Goal: Task Accomplishment & Management: Manage account settings

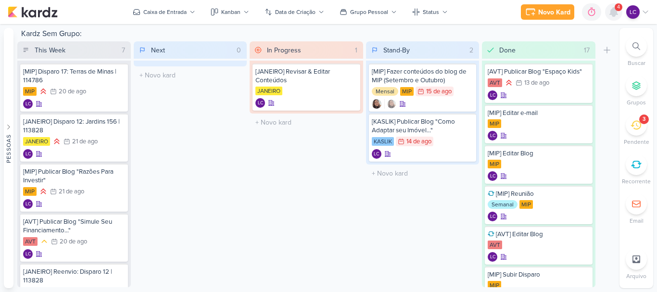
click at [613, 13] on icon at bounding box center [614, 12] width 8 height 9
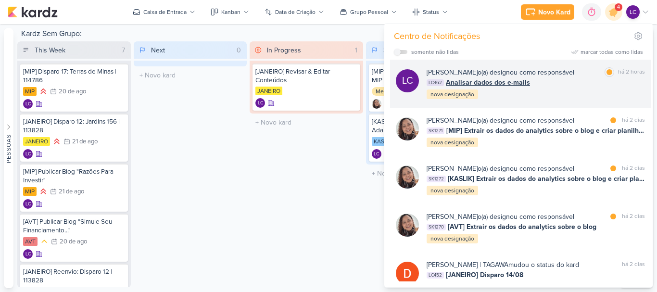
click at [511, 86] on span "Analisar dados dos e-mails" at bounding box center [488, 82] width 84 height 10
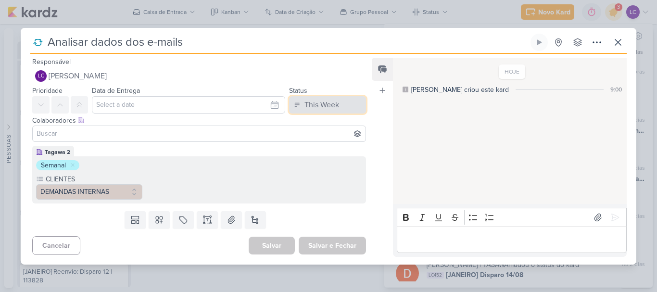
click at [329, 103] on div "This Week" at bounding box center [321, 105] width 35 height 12
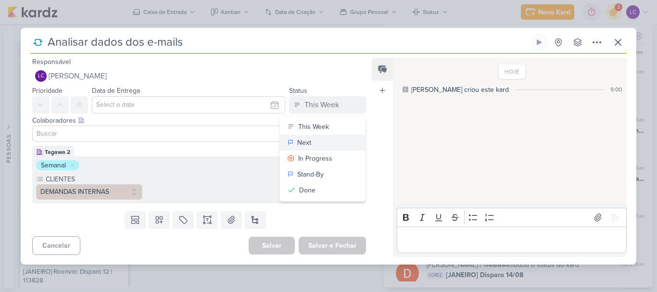
click at [314, 140] on button "Next" at bounding box center [323, 143] width 86 height 16
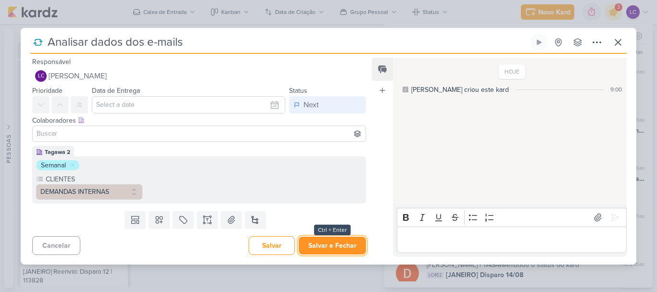
click at [315, 243] on button "Salvar e Fechar" at bounding box center [332, 246] width 67 height 18
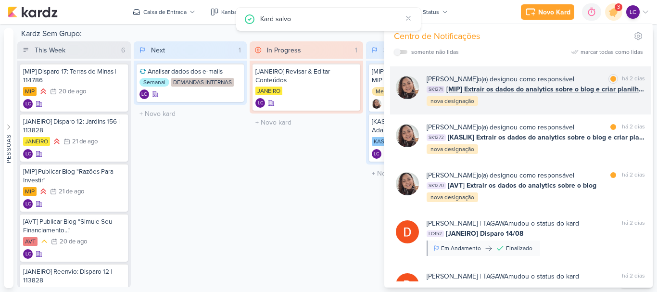
scroll to position [96, 0]
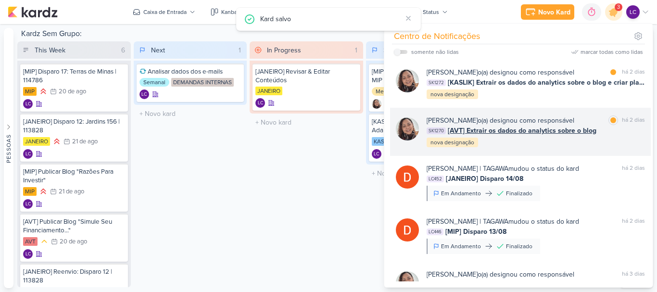
click at [517, 123] on div "Sharlene Khoury o(a) designou como responsável" at bounding box center [500, 120] width 148 height 10
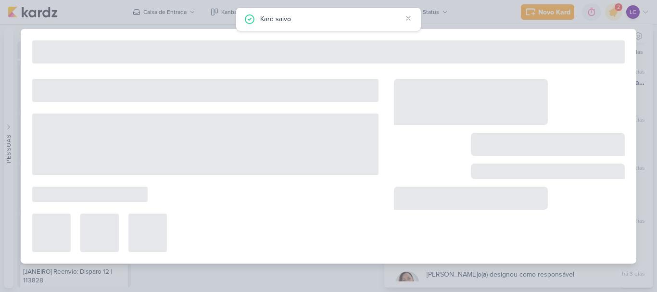
type input "[AVT] Extrair os dados do analytics sobre o blog"
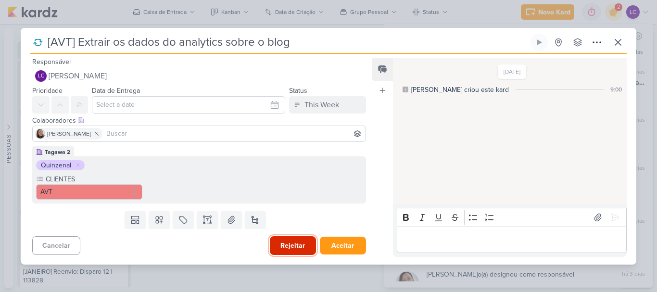
click at [293, 246] on button "Rejeitar" at bounding box center [293, 245] width 46 height 19
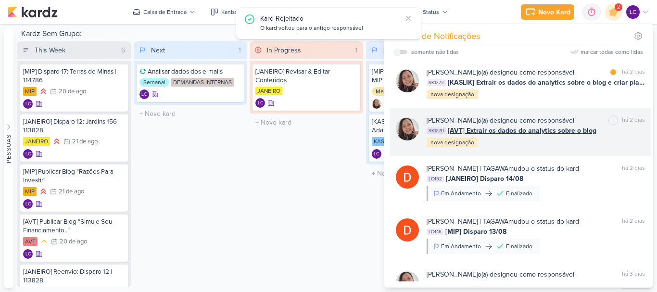
click at [501, 128] on span "[AVT] Extrair os dados do analytics sobre o blog" at bounding box center [522, 130] width 149 height 10
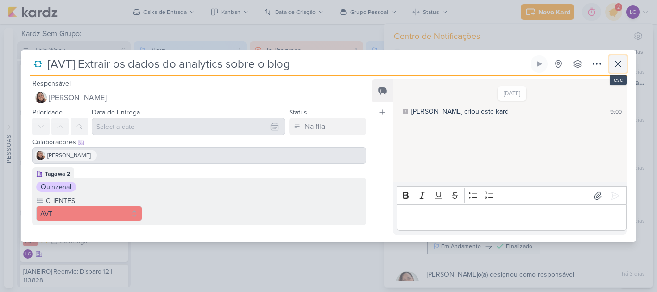
click at [620, 70] on button at bounding box center [617, 63] width 17 height 17
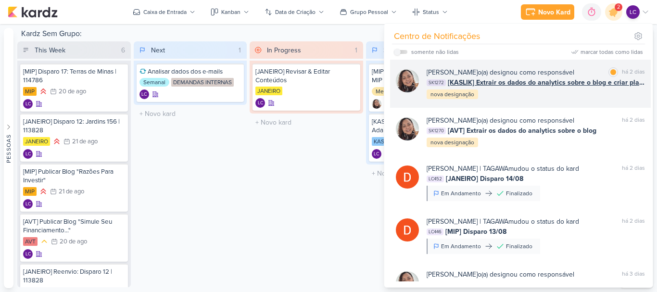
click at [502, 84] on span "[KASLIK] Extrair os dados do analytics sobre o blog e criar planilha igual AVT" at bounding box center [546, 82] width 197 height 10
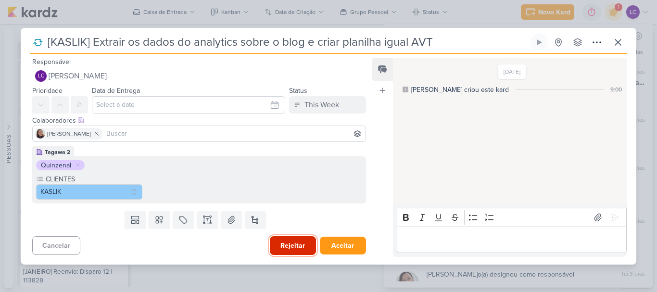
click at [278, 245] on button "Rejeitar" at bounding box center [293, 245] width 46 height 19
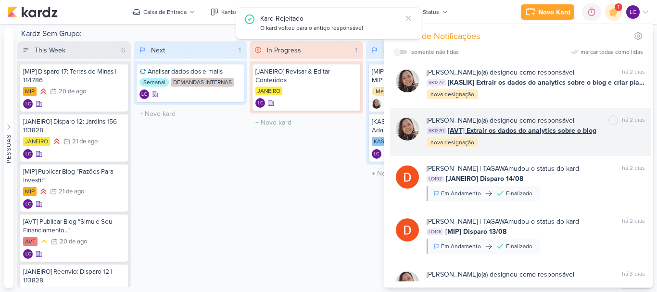
scroll to position [0, 0]
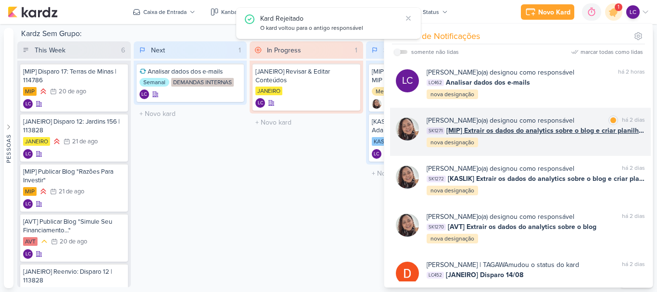
click at [503, 132] on span "[MIP] Extrair os dados do analytics sobre o blog e criar planilha igual AVT" at bounding box center [545, 130] width 199 height 10
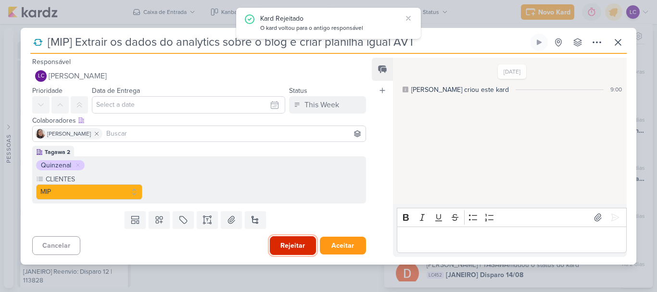
click at [286, 245] on button "Rejeitar" at bounding box center [293, 245] width 46 height 19
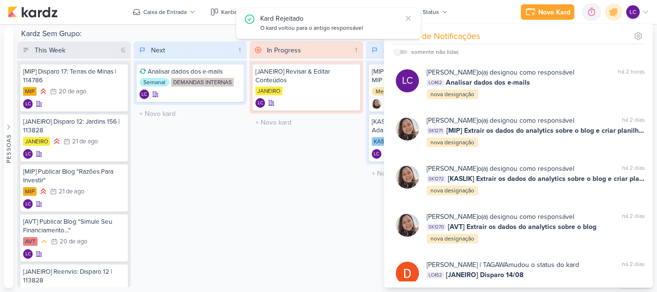
click at [251, 183] on div "In Progress 1 Mover Para Esquerda Mover Para Direita Deletar [JANEIRO] Revisar …" at bounding box center [306, 164] width 113 height 246
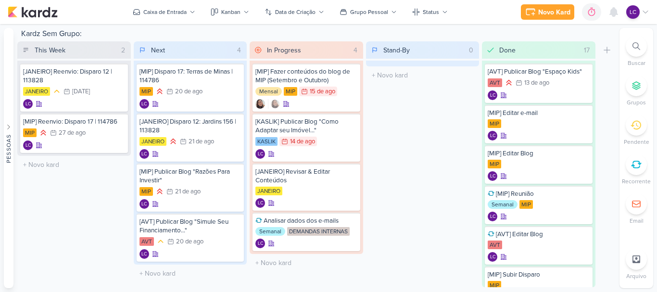
click at [405, 192] on div "Stand-By 0 Mover Para Esquerda Mover Para Direita Deletar O título do kard deve…" at bounding box center [422, 164] width 113 height 246
click at [418, 114] on div "Stand-By 0 Mover Para Esquerda Mover Para Direita Deletar O título do kard deve…" at bounding box center [422, 164] width 113 height 246
click at [351, 124] on icon at bounding box center [350, 123] width 5 height 5
click at [348, 125] on icon at bounding box center [351, 123] width 8 height 8
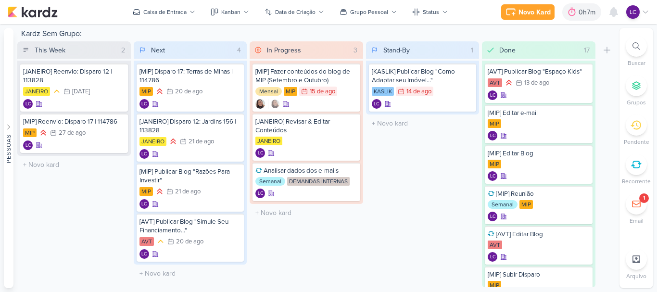
click at [649, 14] on div "Novo Kard Ctrl + k 0h7m Sessão desligada... Hoje 0h7m Semana 0h0m Mês 0h0m" at bounding box center [328, 12] width 657 height 24
click at [643, 9] on icon at bounding box center [645, 12] width 8 height 8
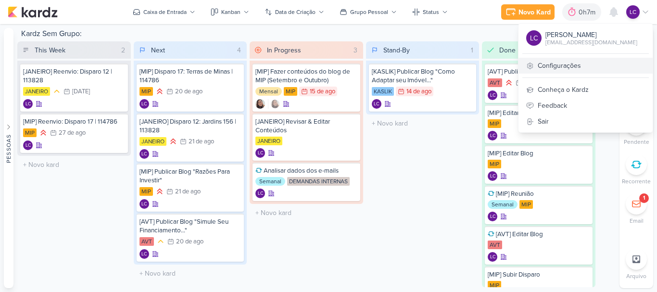
click at [560, 60] on link "Configurações" at bounding box center [585, 66] width 134 height 16
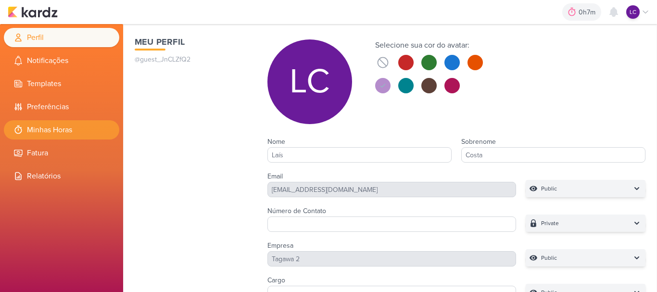
click at [75, 125] on li "Minhas Horas" at bounding box center [61, 129] width 115 height 19
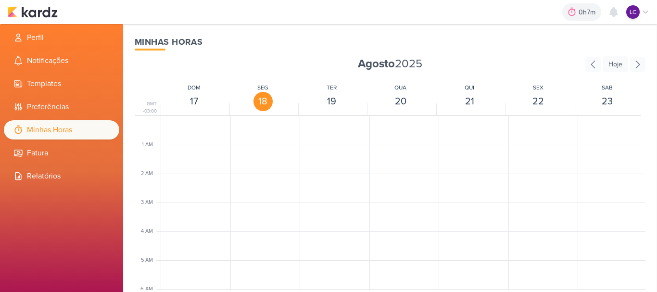
scroll to position [227, 0]
click at [259, 230] on div "LC453 [KASLIK] Publicar Blog "Como Adaptar seu Imóvel..." 11:48am - 11:55am" at bounding box center [264, 239] width 66 height 18
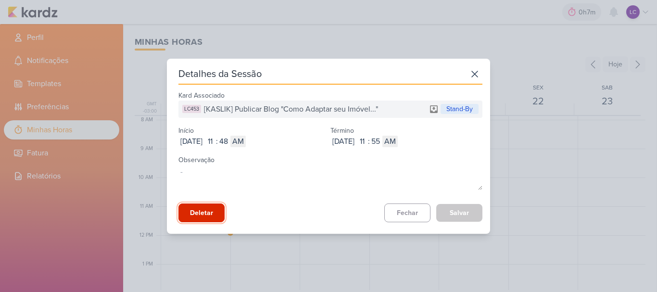
click at [212, 215] on button "Deletar" at bounding box center [201, 212] width 46 height 19
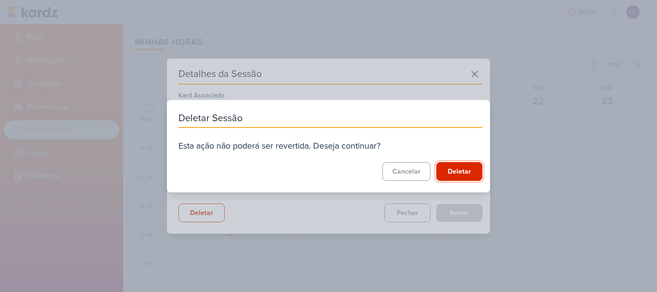
click at [467, 169] on button "Deletar" at bounding box center [459, 171] width 46 height 19
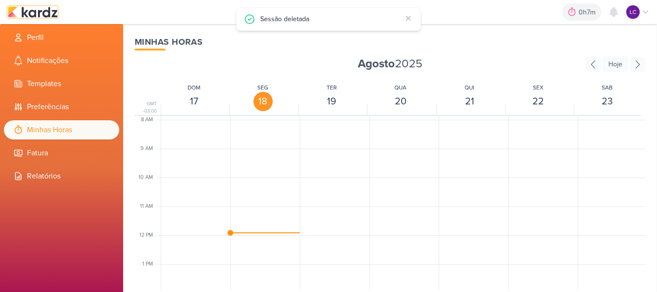
click at [36, 8] on img at bounding box center [33, 12] width 50 height 12
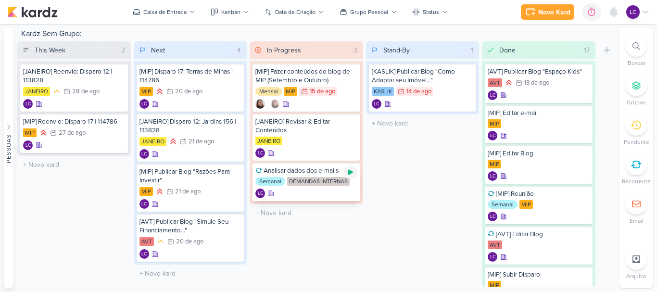
click at [354, 172] on icon at bounding box center [351, 172] width 8 height 8
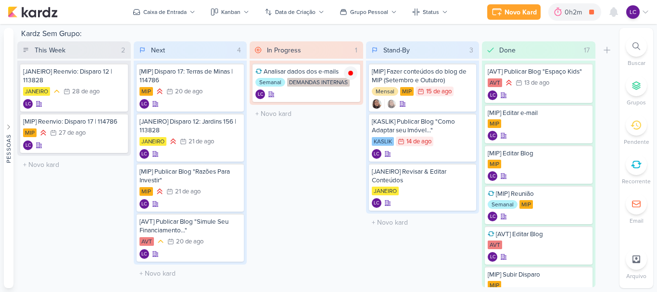
click at [296, 229] on div "In Progress 1 Mover Para Esquerda Mover Para Direita [GEOGRAPHIC_DATA] Analisar…" at bounding box center [306, 164] width 113 height 246
click at [649, 8] on div "LC" at bounding box center [637, 11] width 23 height 13
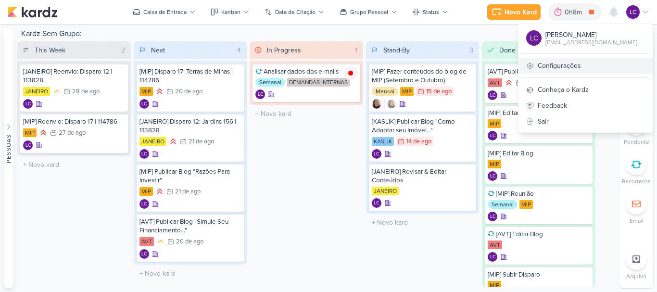
click at [557, 65] on link "Configurações" at bounding box center [585, 66] width 134 height 16
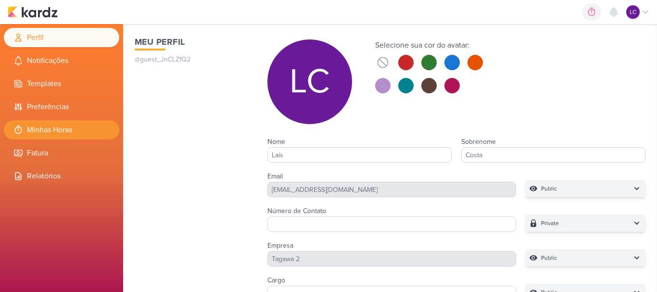
click at [46, 129] on li "Minhas Horas" at bounding box center [61, 129] width 115 height 19
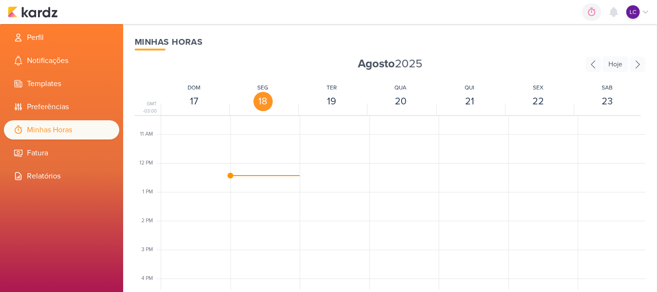
scroll to position [323, 0]
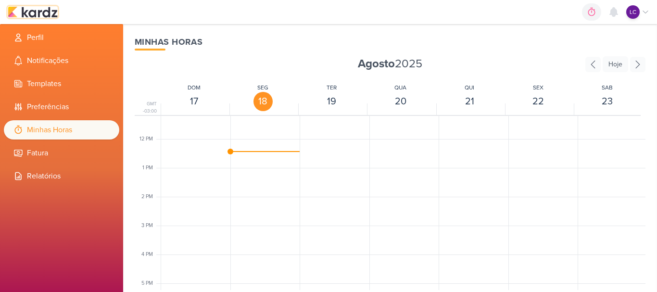
click at [36, 17] on img at bounding box center [33, 12] width 50 height 12
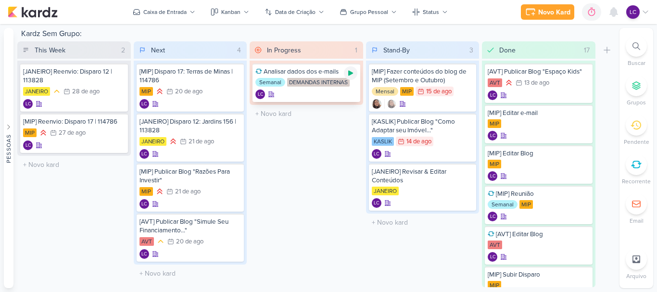
click at [350, 74] on icon at bounding box center [350, 73] width 5 height 5
select select "0"
click at [580, 14] on icon at bounding box center [578, 12] width 10 height 10
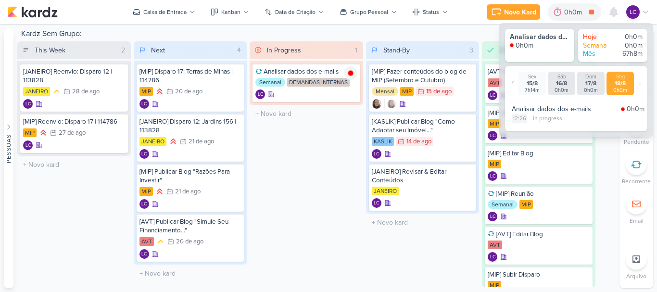
click at [518, 119] on div "12:26" at bounding box center [519, 118] width 15 height 9
select select "12"
select select "26"
click at [514, 125] on select "00 01 02 03 04 05 06 07 08 09 10 11 12 13 14 15 16 17 18 19 20 21 22 23" at bounding box center [518, 131] width 13 height 12
select select "11"
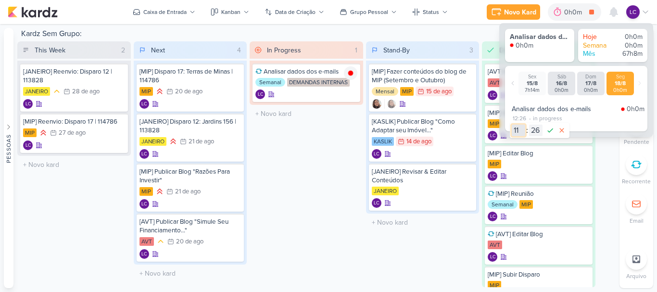
click at [512, 125] on select "00 01 02 03 04 05 06 07 08 09 10 11 12 13 14 15 16 17 18 19 20 21 22 23" at bounding box center [518, 131] width 13 height 12
click at [539, 131] on select "00 01 02 03 04 05 06 07 08 09 10 11 12 13 14 15 16 17 18 19 20 21 22 23 24 25 2…" at bounding box center [535, 131] width 13 height 12
select select "50"
click at [529, 125] on select "00 01 02 03 04 05 06 07 08 09 10 11 12 13 14 15 16 17 18 19 20 21 22 23 24 25 2…" at bounding box center [535, 131] width 13 height 12
click at [545, 133] on icon at bounding box center [550, 131] width 12 height 12
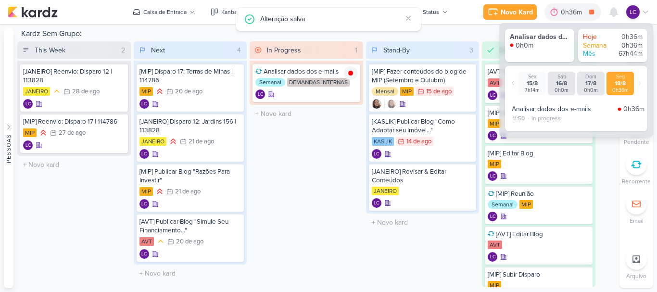
click at [296, 200] on div "In Progress 1 Mover Para Esquerda Mover Para Direita Deletar Analisar dados dos…" at bounding box center [306, 164] width 113 height 246
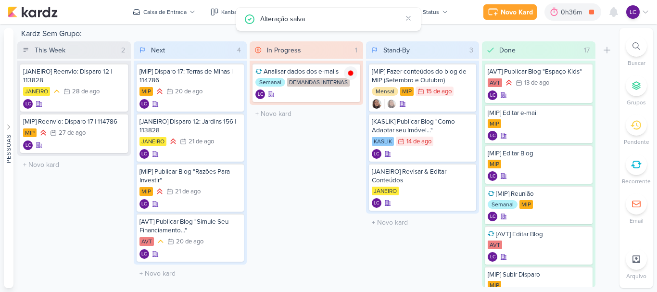
click at [646, 12] on icon at bounding box center [645, 12] width 8 height 8
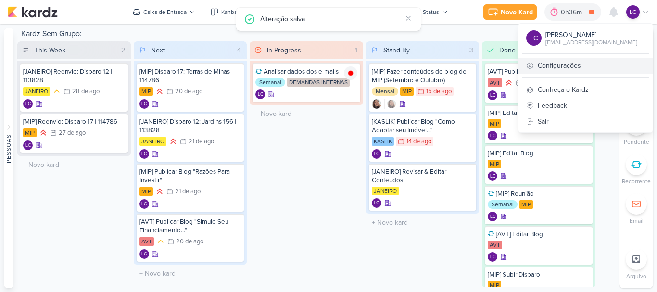
click at [593, 71] on link "Configurações" at bounding box center [585, 66] width 134 height 16
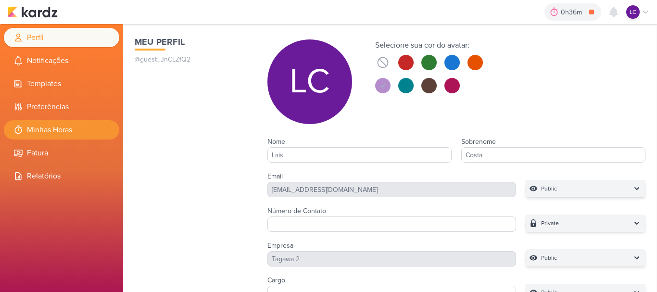
click at [41, 127] on li "Minhas Horas" at bounding box center [61, 129] width 115 height 19
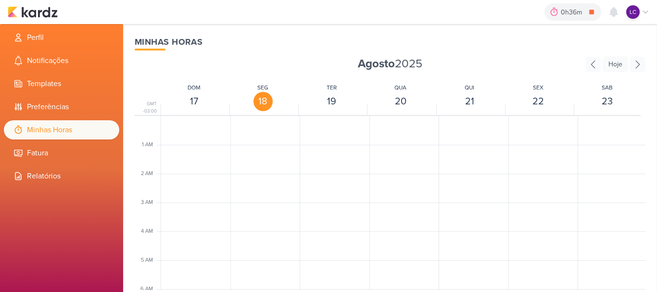
scroll to position [227, 0]
click at [22, 8] on img at bounding box center [33, 12] width 50 height 12
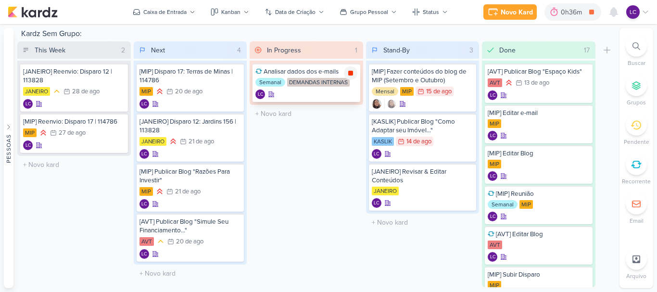
click at [351, 75] on icon at bounding box center [350, 73] width 5 height 5
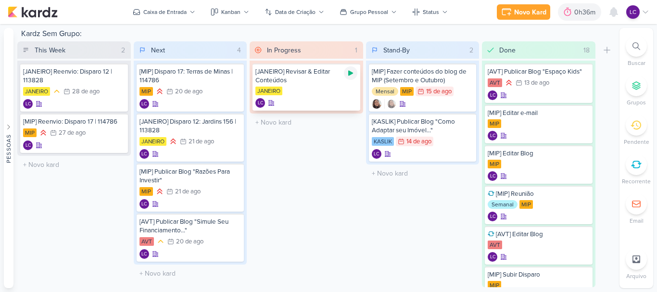
click at [350, 77] on div at bounding box center [350, 72] width 13 height 13
